Goal: Manage account settings

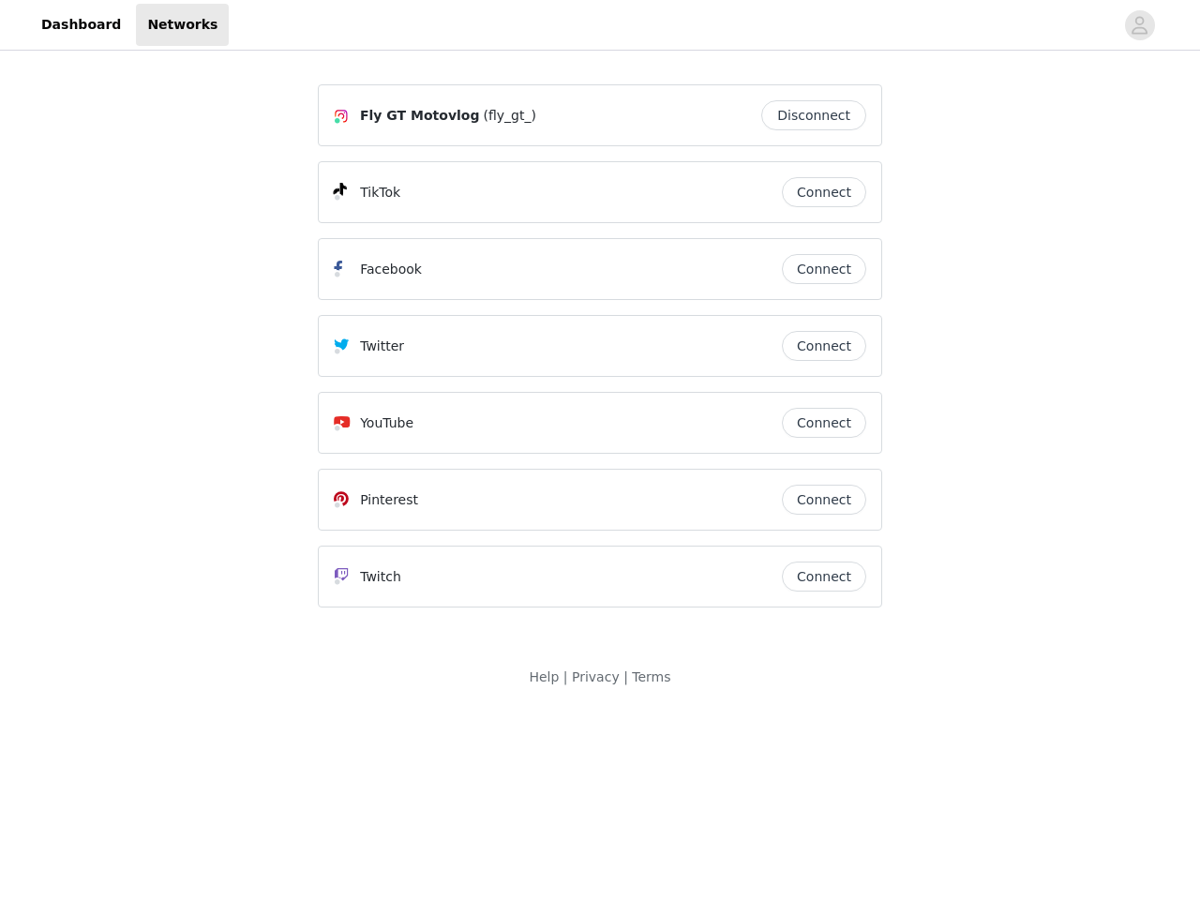
click at [600, 354] on div "Twitter" at bounding box center [558, 346] width 448 height 23
click at [600, 25] on div at bounding box center [671, 25] width 885 height 42
click at [1140, 25] on icon "avatar" at bounding box center [1140, 25] width 18 height 30
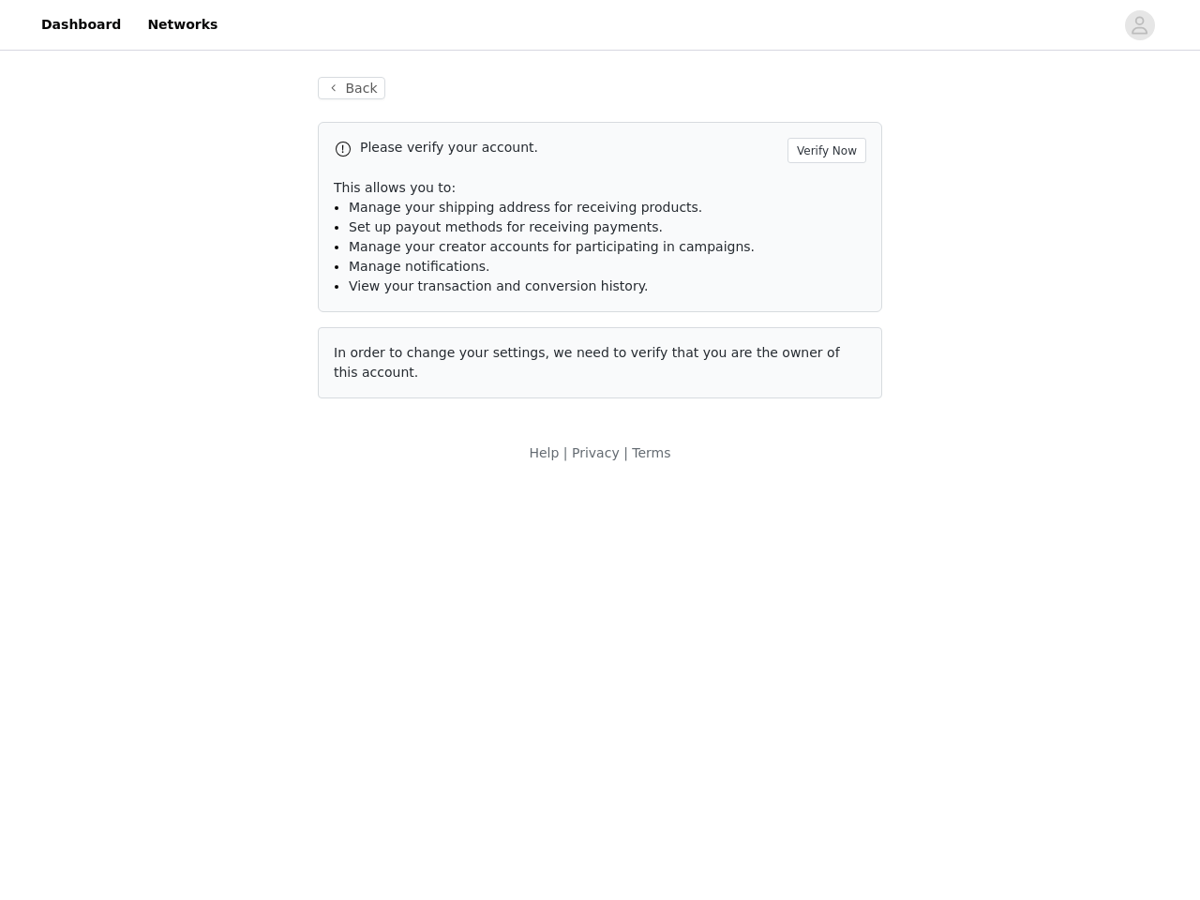
click at [819, 115] on div "Back Please verify your account. Verify Now This allows you to: Manage your shi…" at bounding box center [600, 237] width 610 height 367
click at [824, 192] on p "This allows you to:" at bounding box center [600, 188] width 533 height 20
click at [824, 269] on li "Manage notifications." at bounding box center [608, 267] width 518 height 20
click at [824, 346] on span "In order to change your settings, we need to verify that you are the owner of t…" at bounding box center [587, 362] width 506 height 35
